Goal: Check status

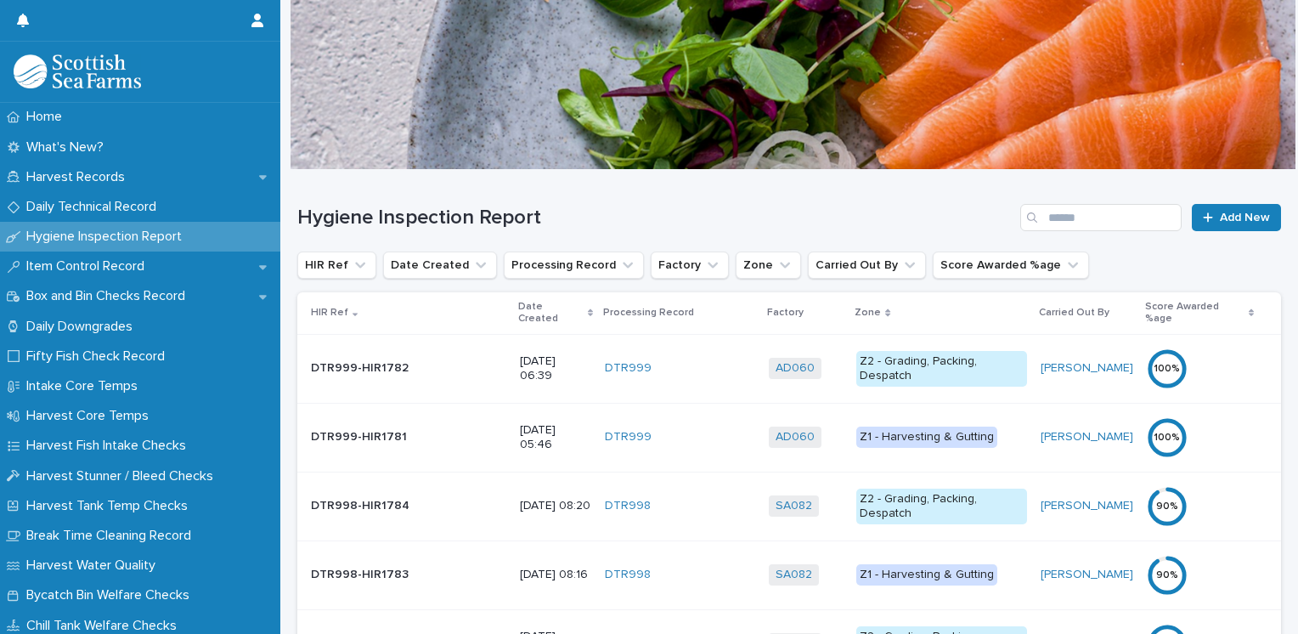
click at [518, 310] on p "Date Created" at bounding box center [550, 312] width 65 height 31
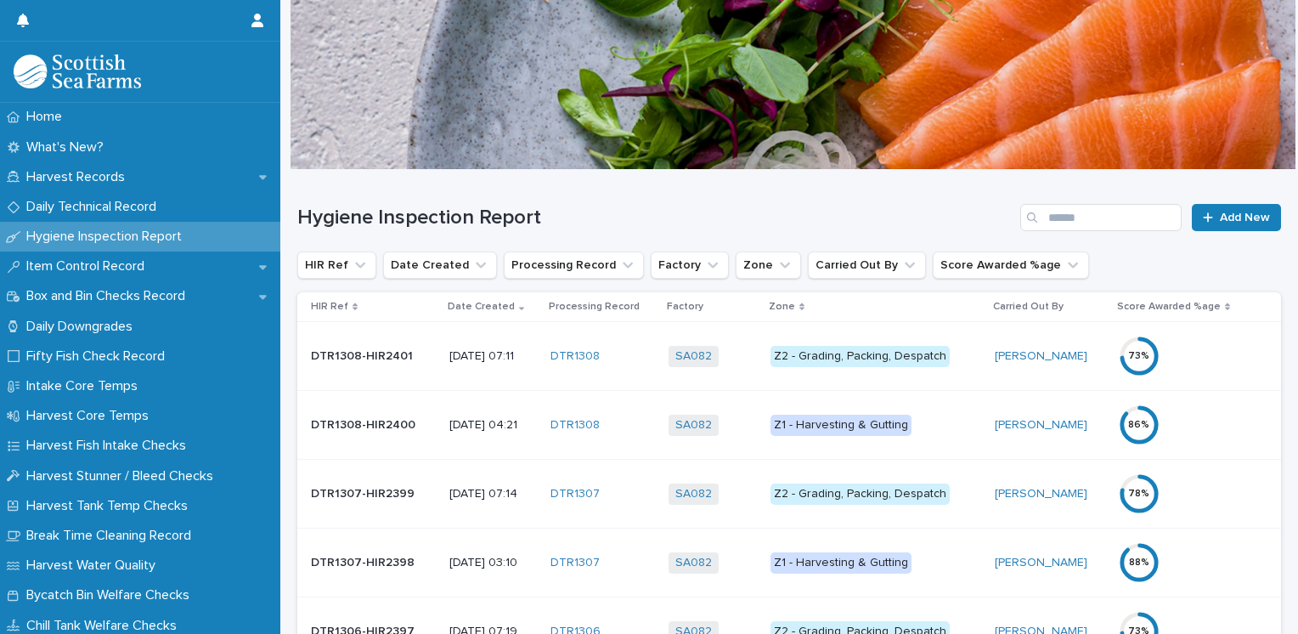
click at [863, 353] on div "Z2 - Grading, Packing, Despatch" at bounding box center [860, 356] width 179 height 21
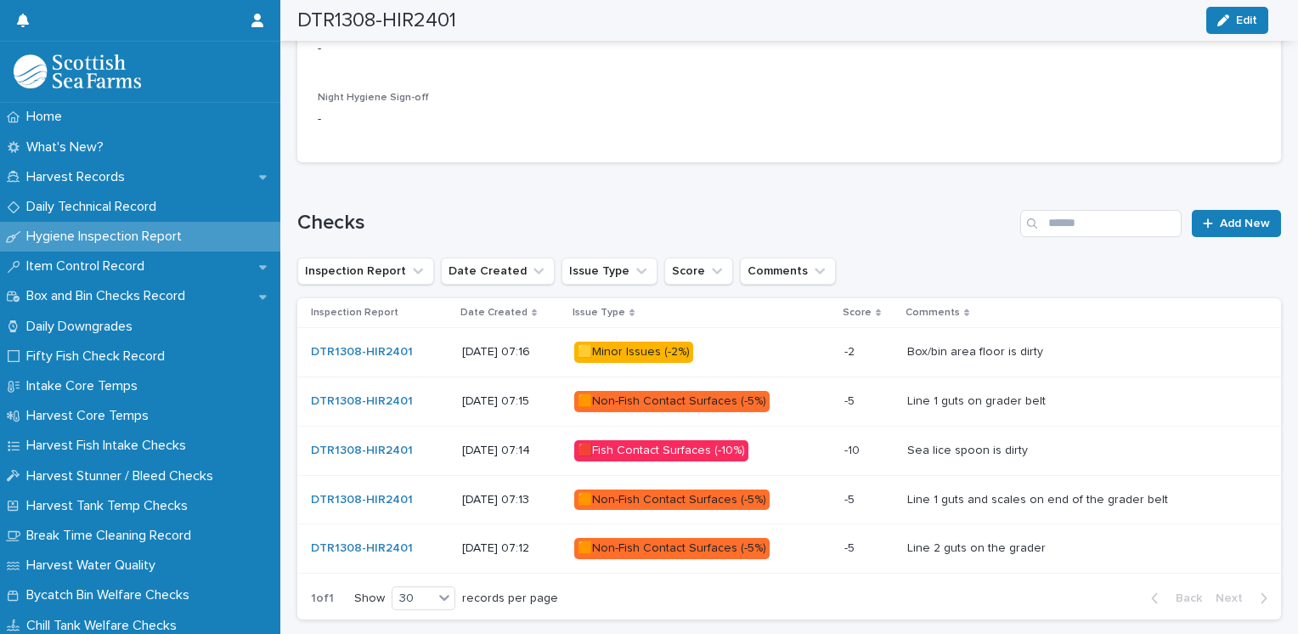
scroll to position [850, 0]
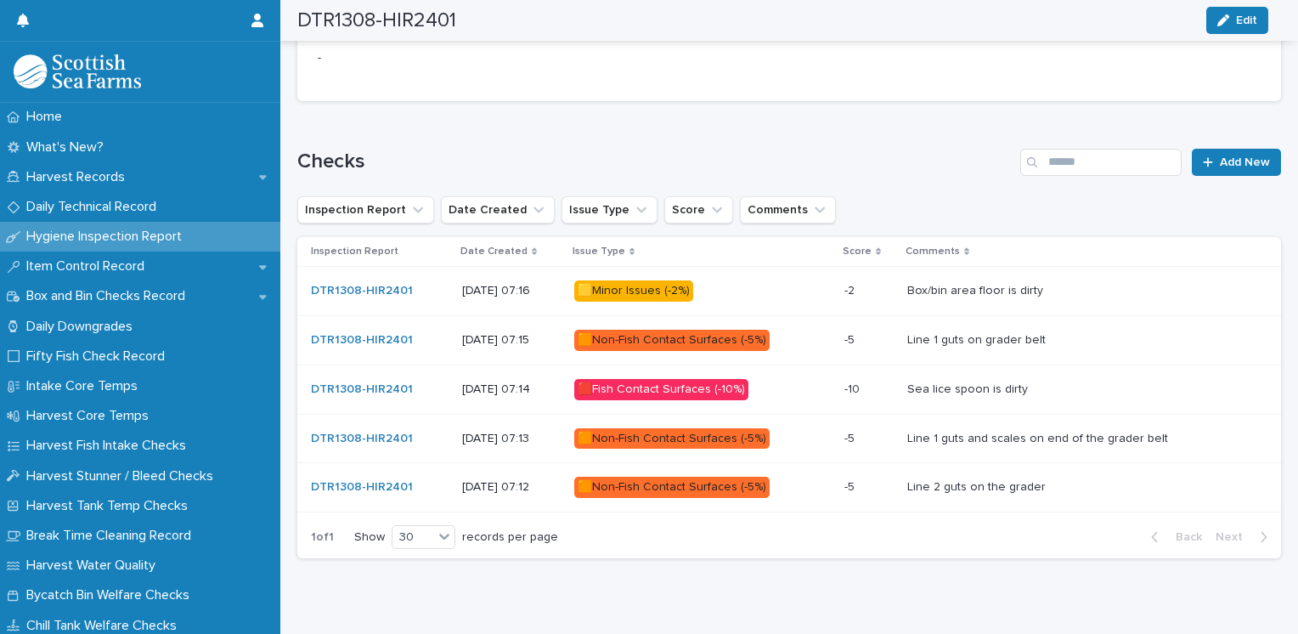
click at [642, 289] on div "🟨Minor Issues (-2%)" at bounding box center [633, 290] width 119 height 21
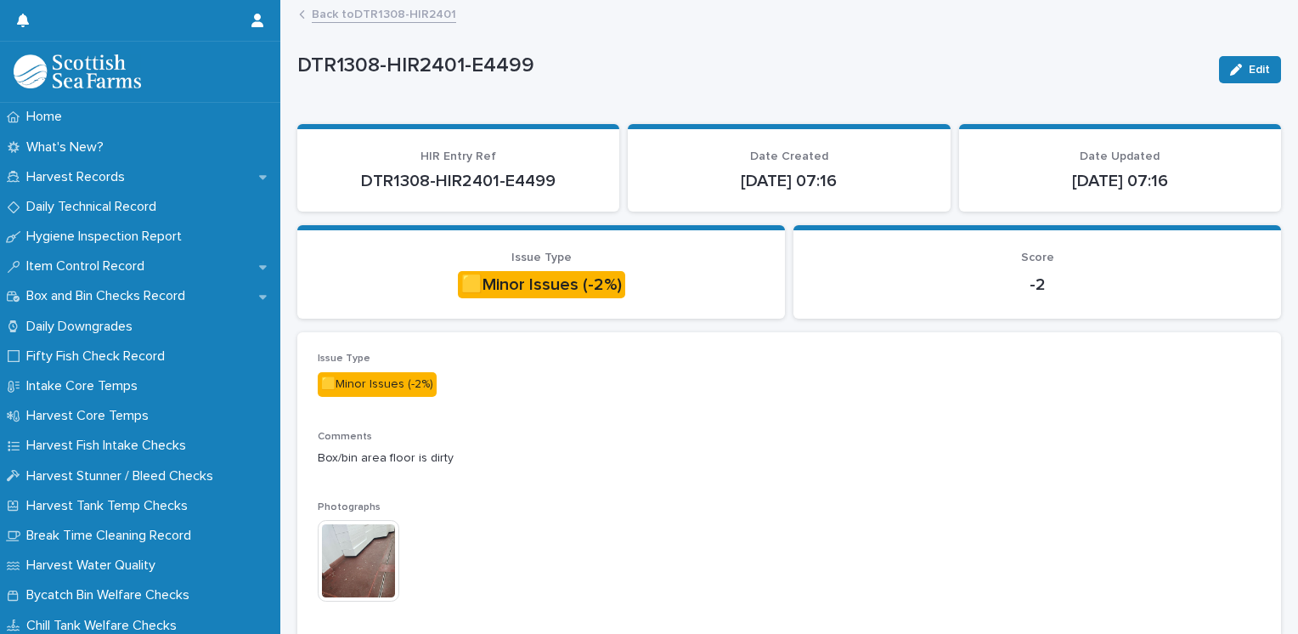
click at [370, 556] on img at bounding box center [359, 561] width 82 height 82
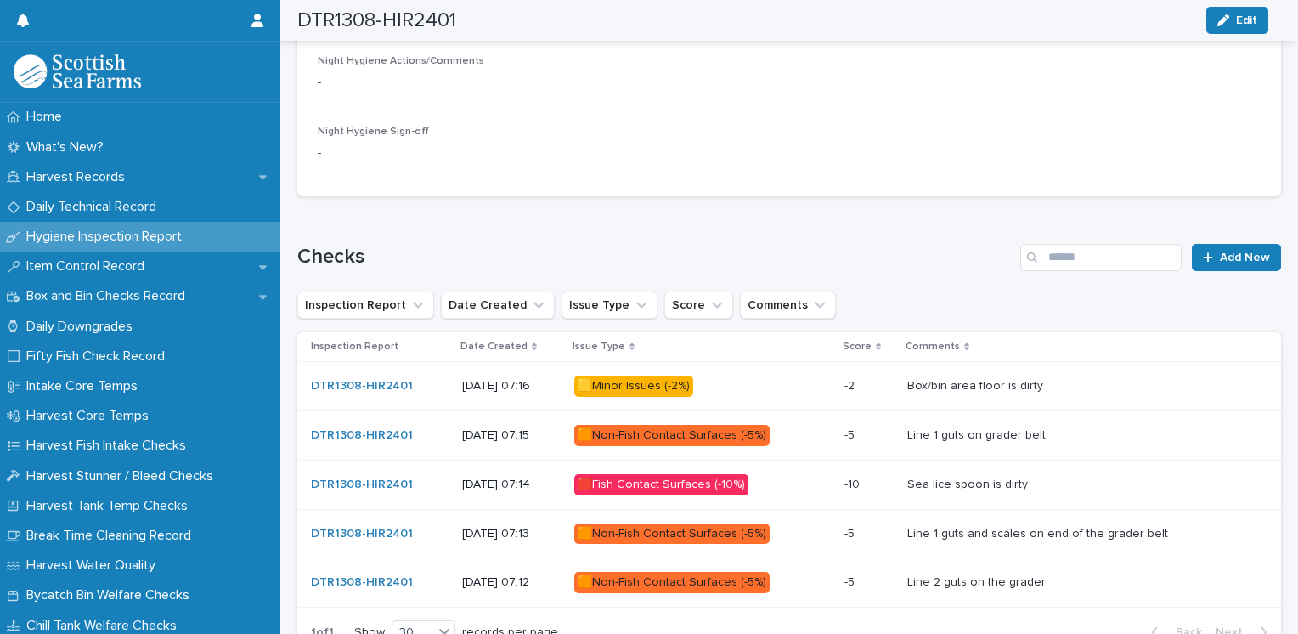
scroll to position [765, 0]
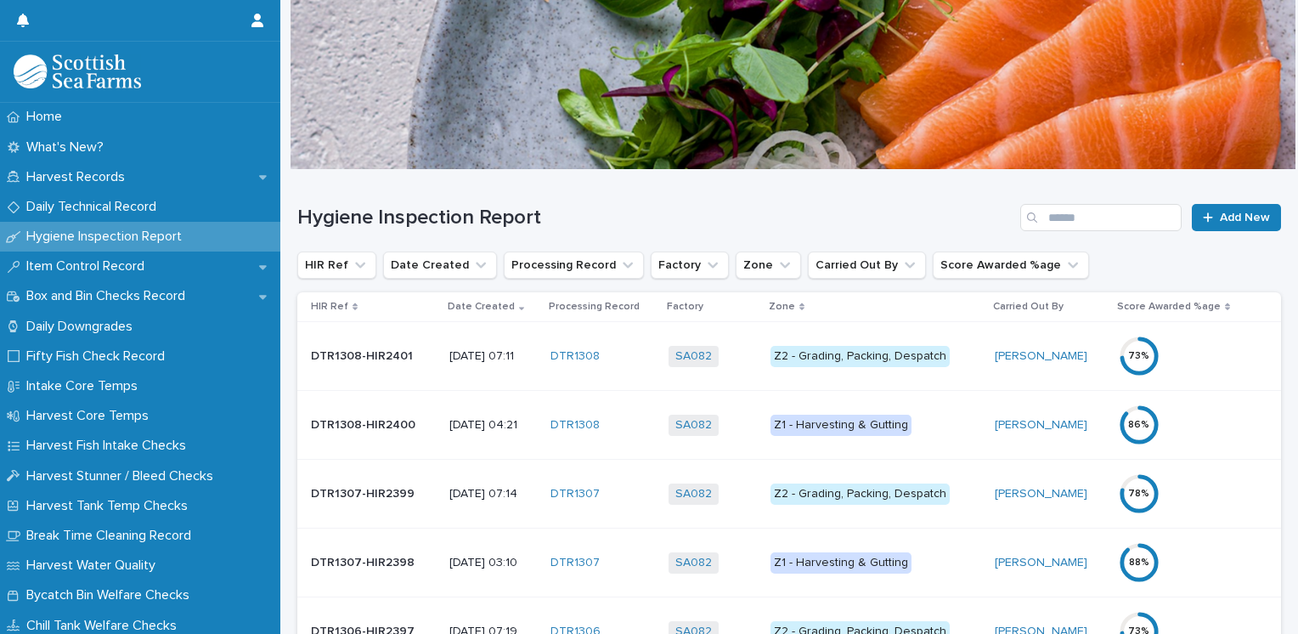
click at [836, 426] on div "Z1 - Harvesting & Gutting" at bounding box center [841, 425] width 141 height 21
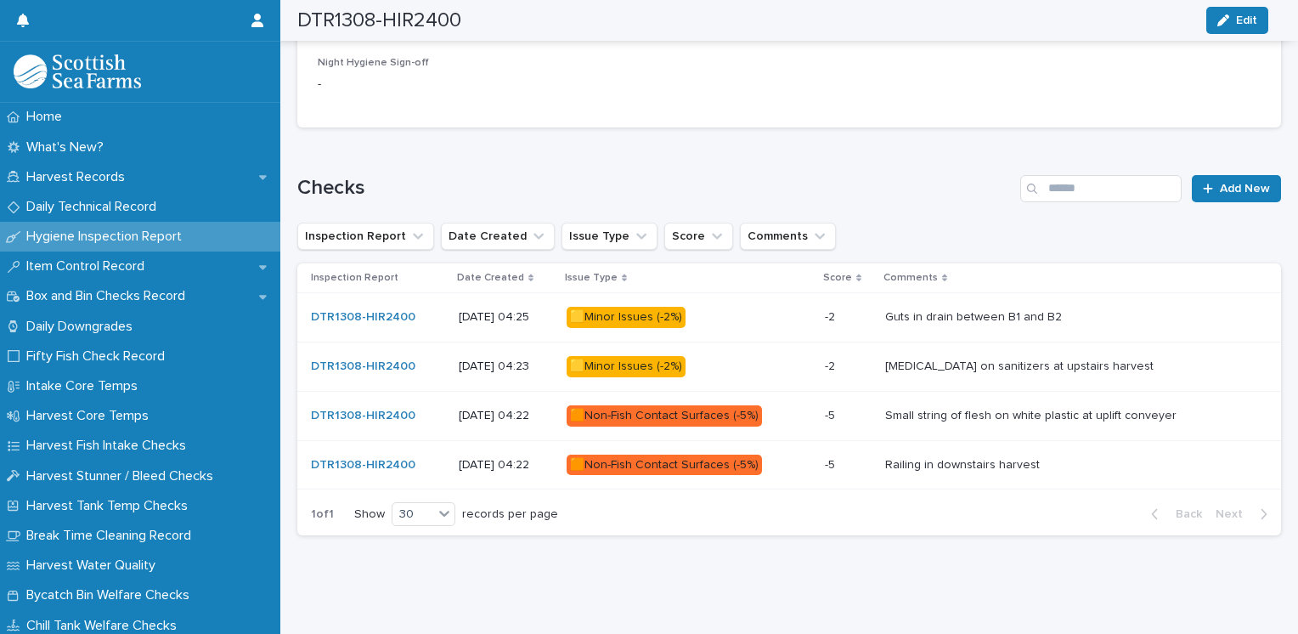
scroll to position [833, 0]
click at [688, 455] on div "🟧Non-Fish Contact Surfaces (-5%)" at bounding box center [664, 465] width 195 height 21
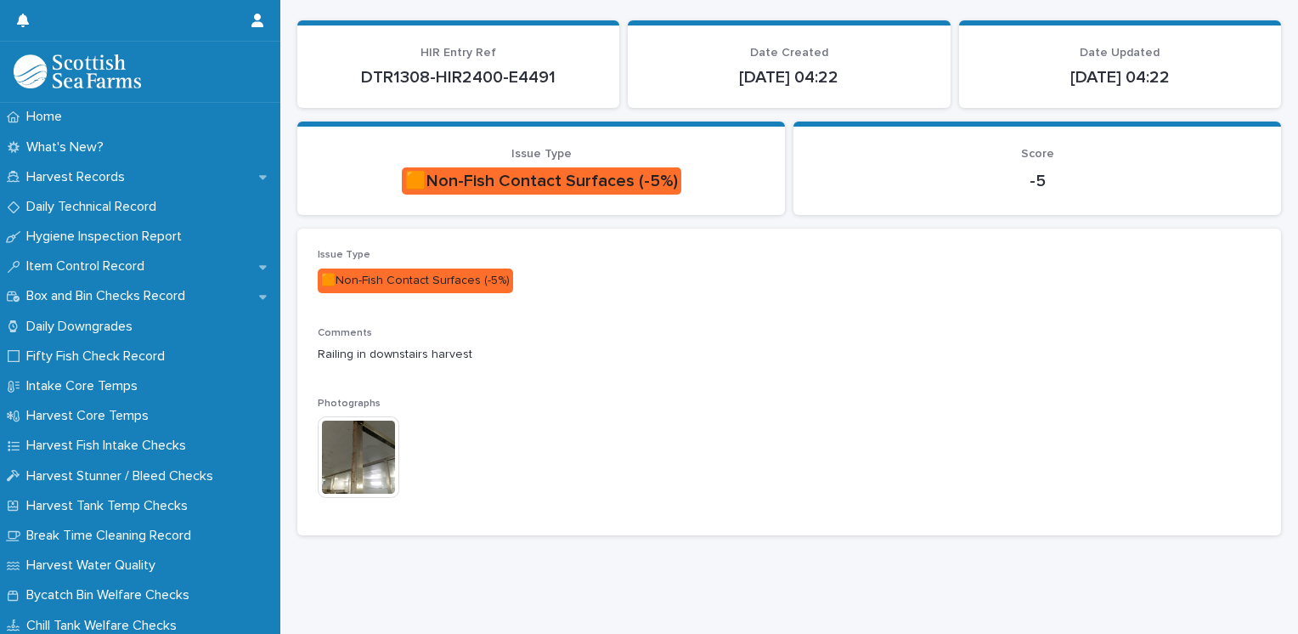
scroll to position [116, 0]
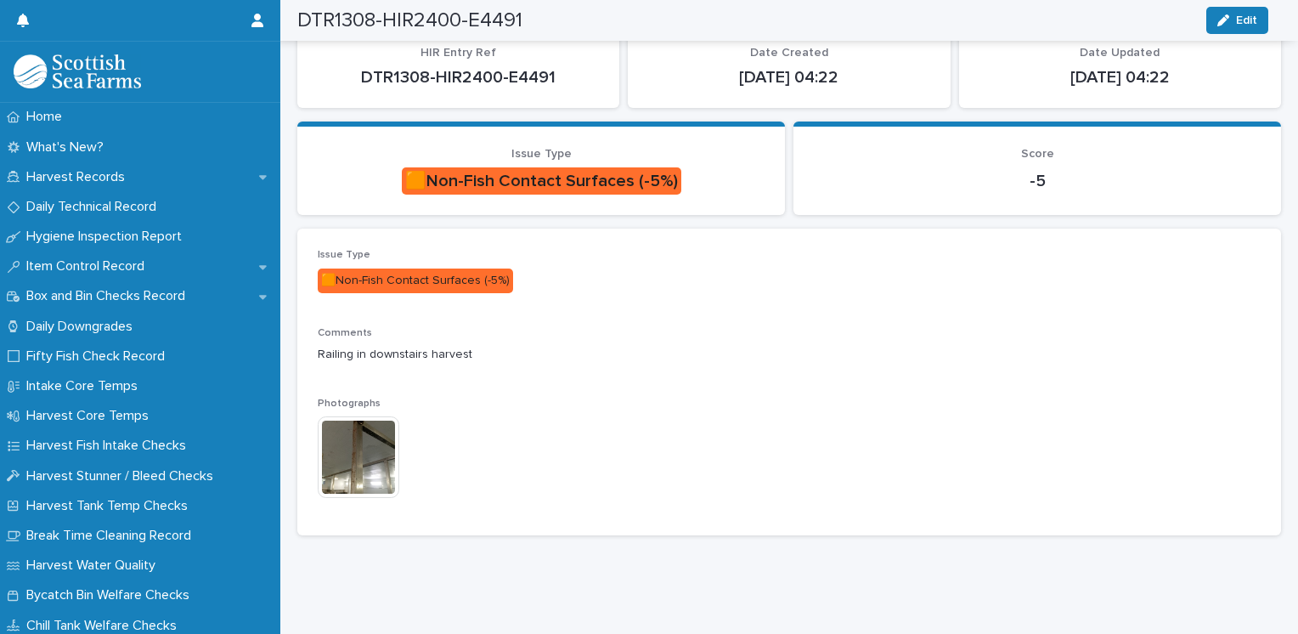
click at [364, 446] on img at bounding box center [359, 457] width 82 height 82
